Goal: Task Accomplishment & Management: Manage account settings

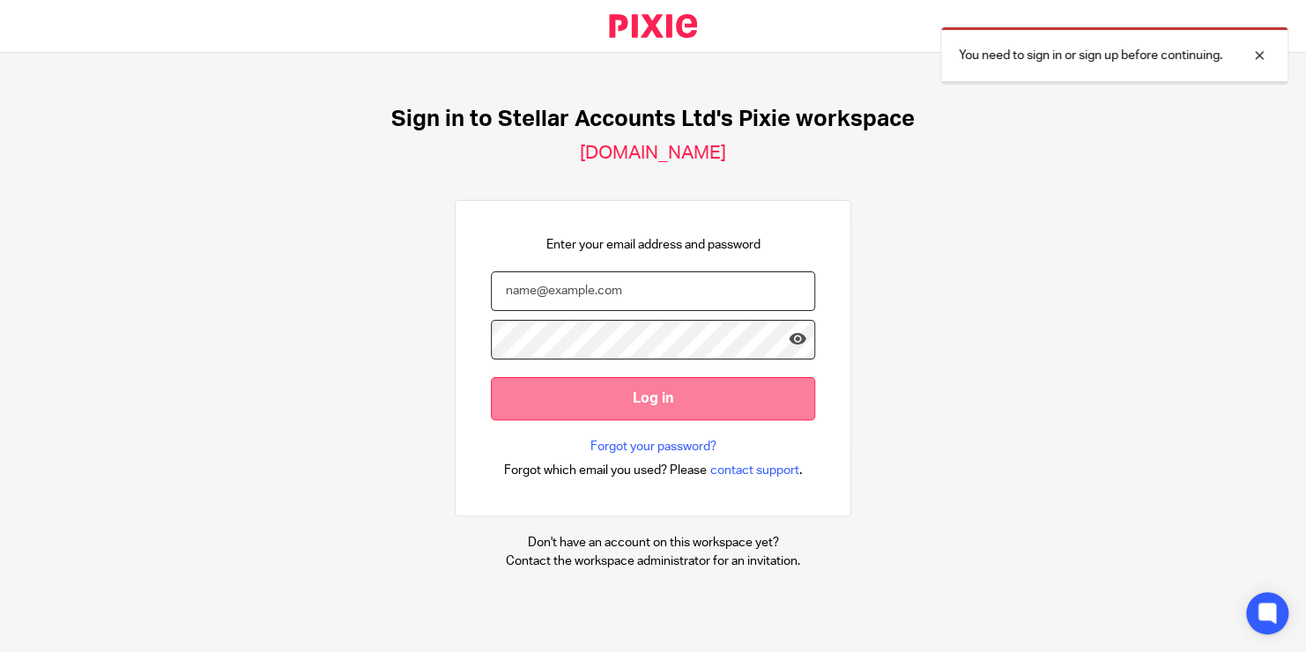
type input "[PERSON_NAME][EMAIL_ADDRESS][PERSON_NAME][DOMAIN_NAME]"
click at [685, 398] on input "Log in" at bounding box center [653, 398] width 324 height 43
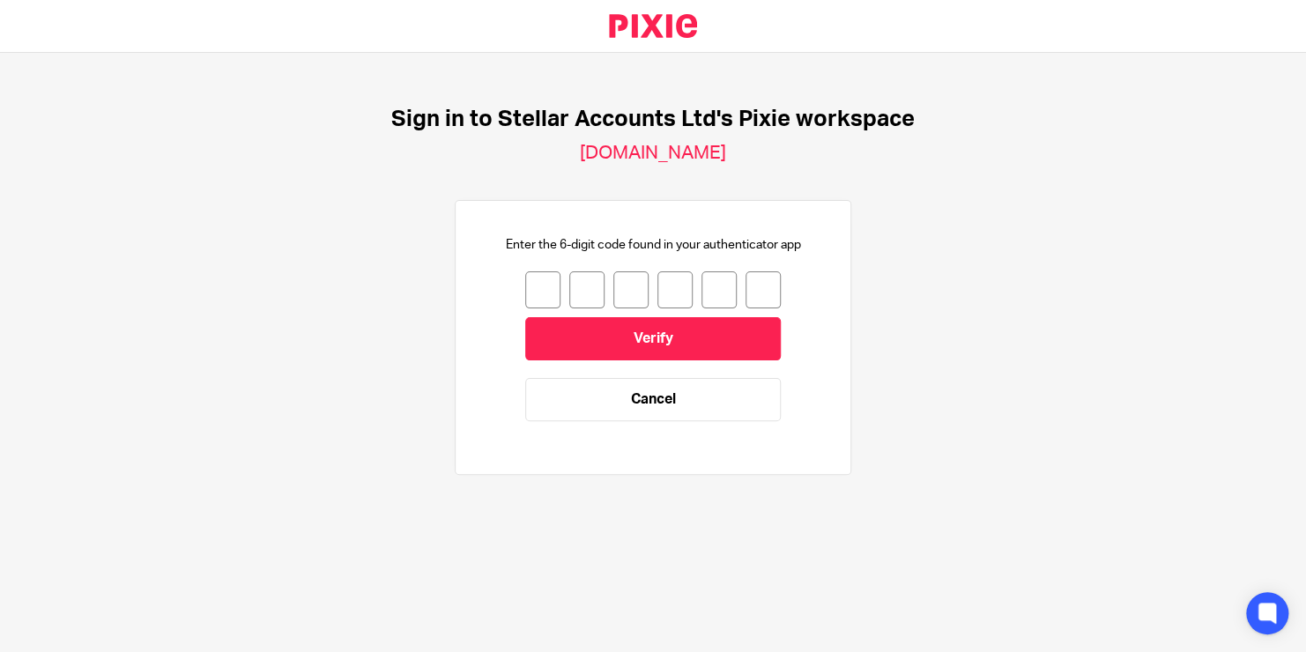
click at [531, 282] on input "number" at bounding box center [542, 289] width 35 height 37
type input "2"
type input "4"
type input "2"
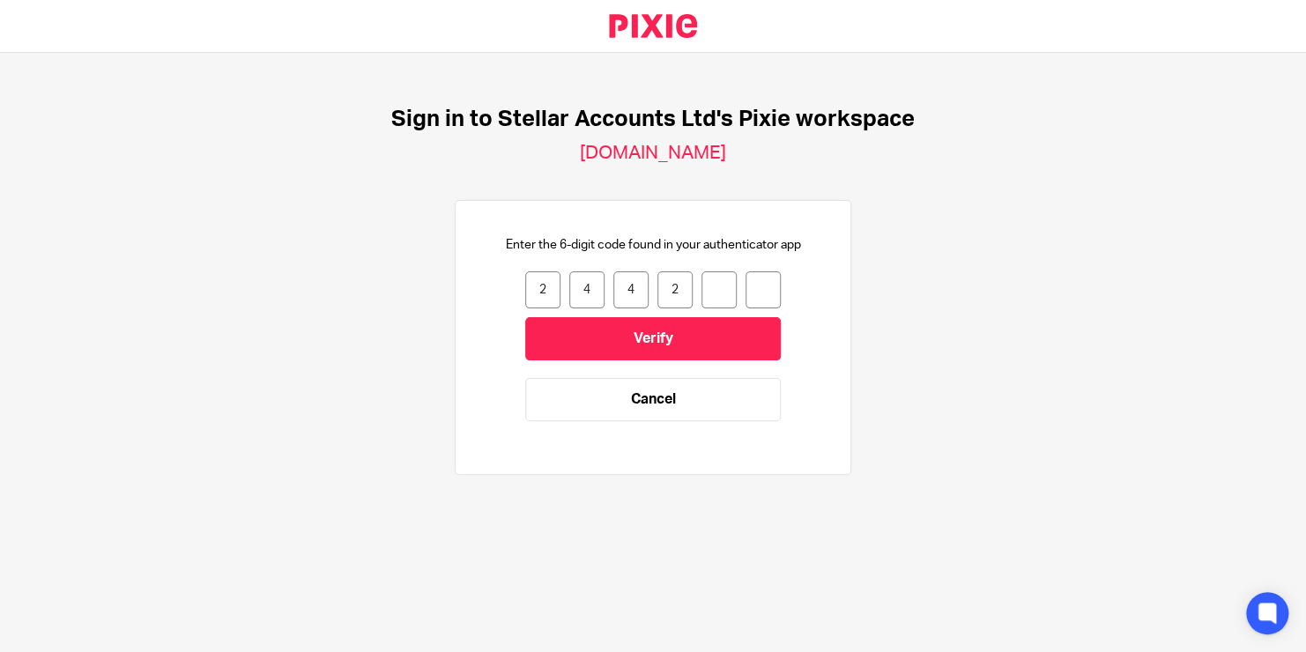
type input "4"
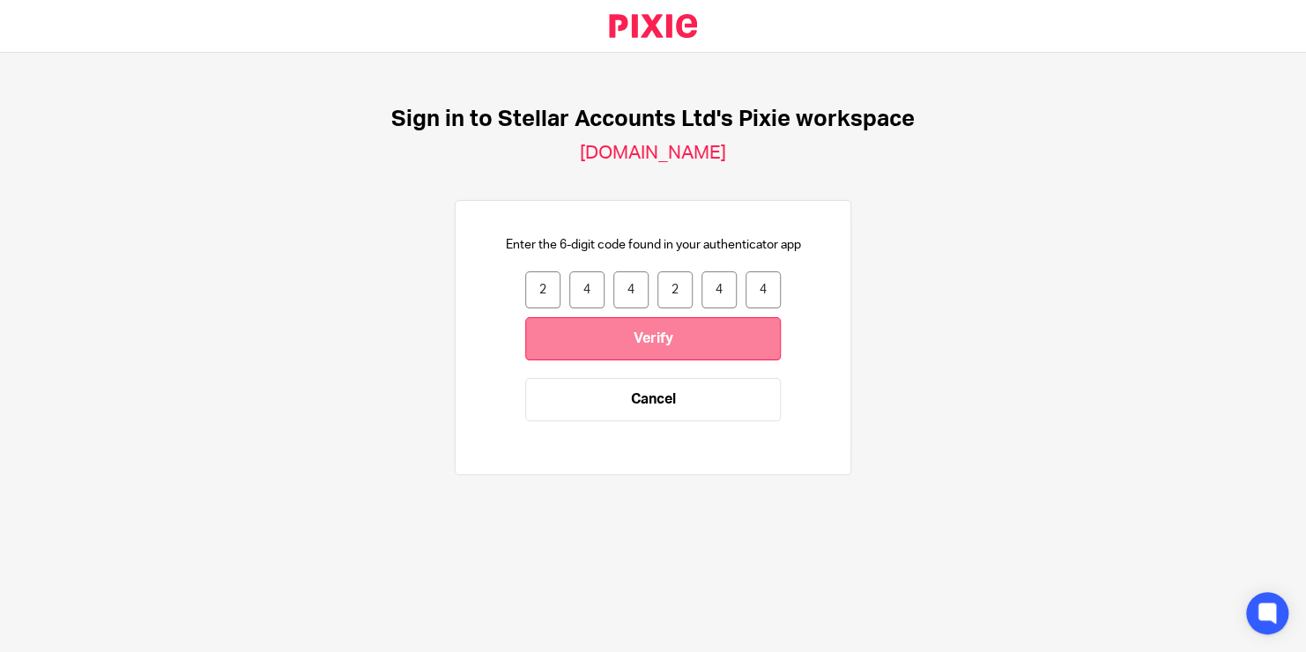
click at [618, 356] on input "Verify" at bounding box center [653, 338] width 256 height 43
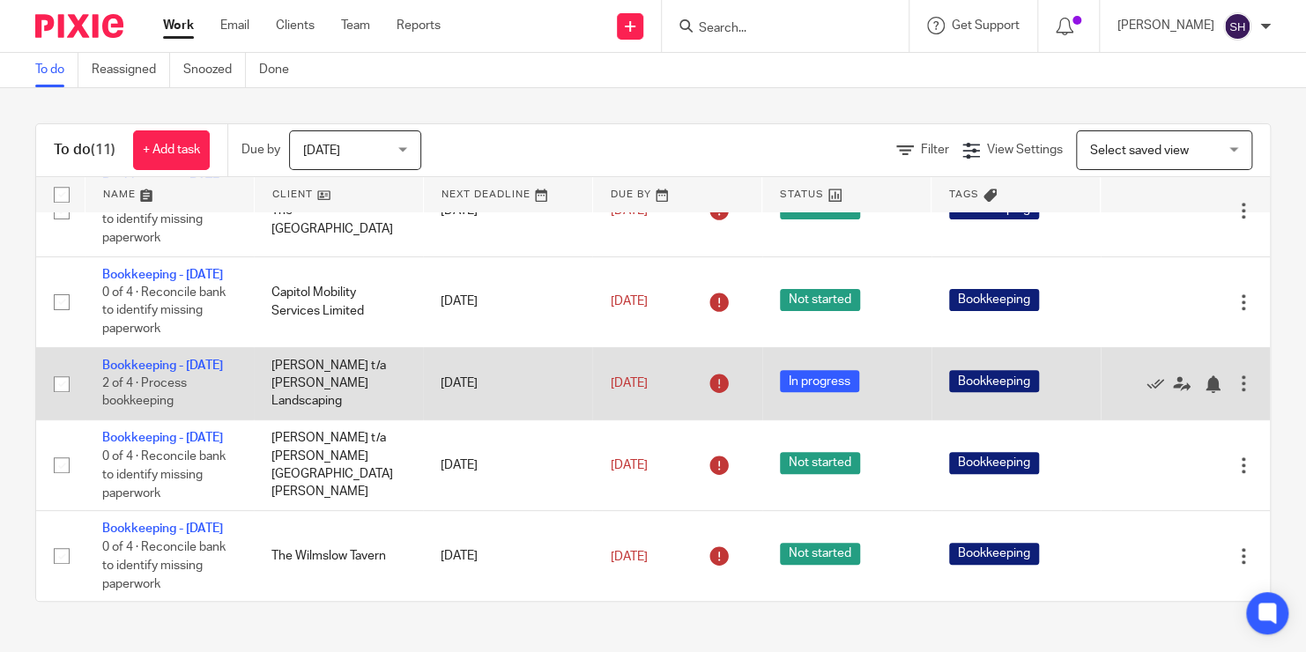
scroll to position [779, 0]
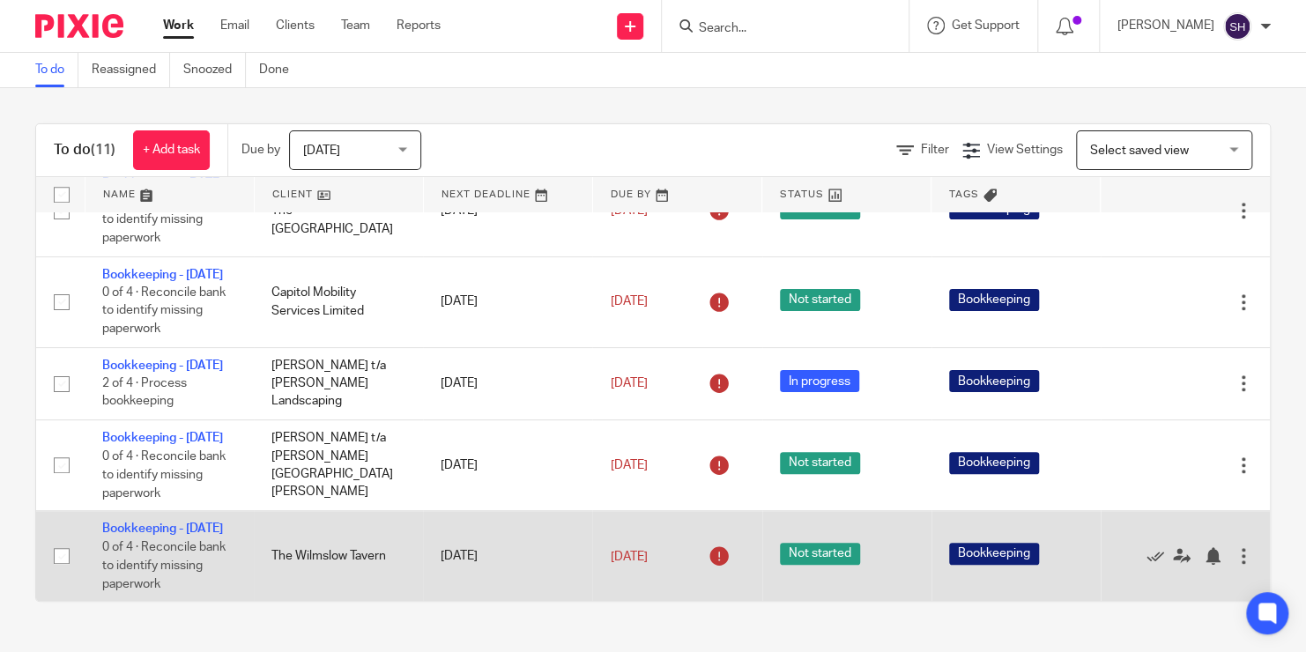
click at [256, 513] on td "The Wilmslow Tavern" at bounding box center [338, 556] width 169 height 91
click at [530, 538] on td "[DATE]" at bounding box center [507, 556] width 169 height 91
click at [155, 511] on td "Bookkeeping - [DATE] 0 of 4 · Reconcile bank to identify missing paperwork" at bounding box center [169, 556] width 169 height 91
click at [153, 518] on td "Bookkeeping - [DATE] 0 of 4 · Reconcile bank to identify missing paperwork" at bounding box center [169, 556] width 169 height 91
click at [148, 523] on link "Bookkeeping - [DATE]" at bounding box center [162, 529] width 121 height 12
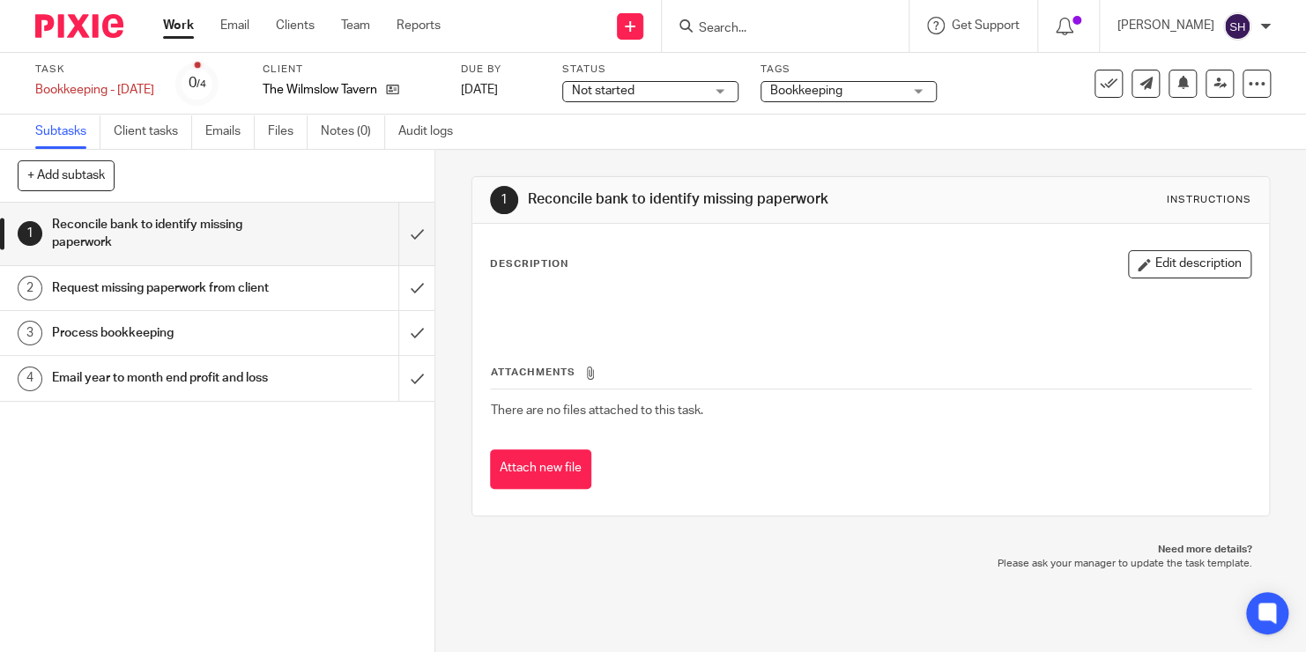
click at [738, 91] on div "Not started Not started" at bounding box center [650, 91] width 176 height 21
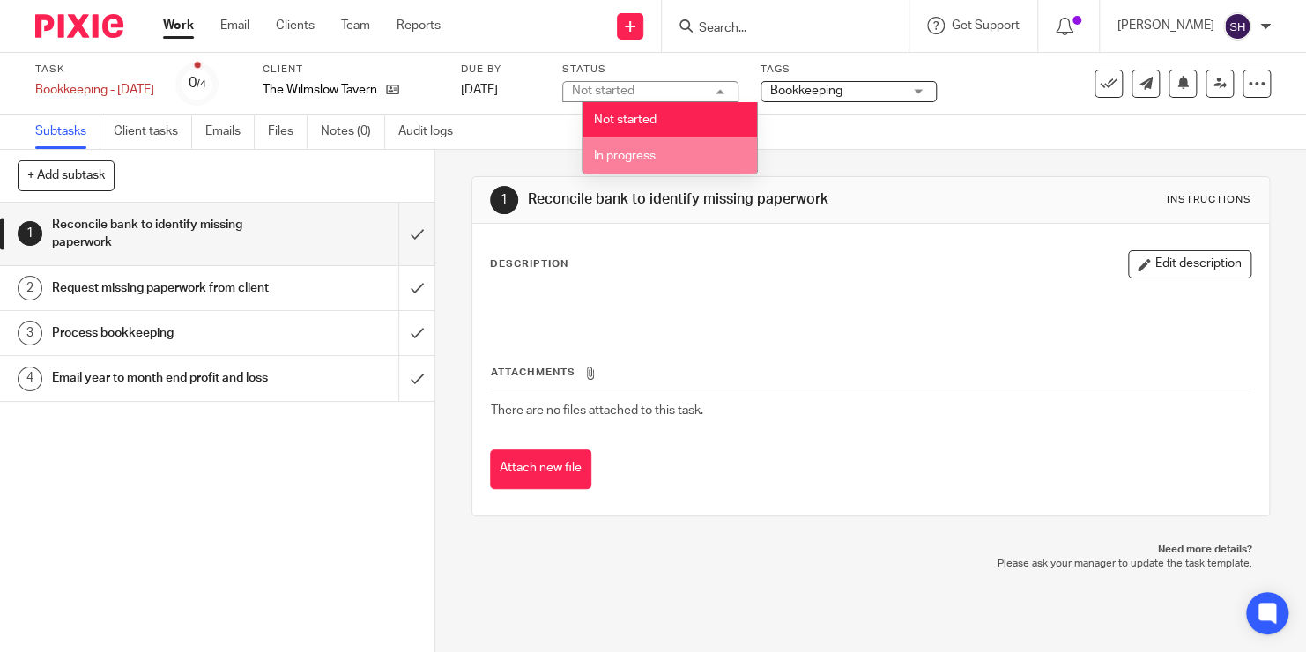
click at [678, 159] on li "In progress" at bounding box center [670, 155] width 174 height 36
